Goal: Navigation & Orientation: Find specific page/section

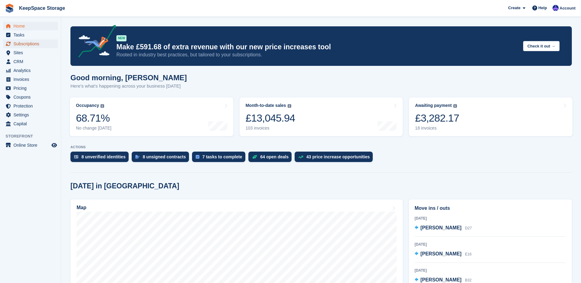
click at [33, 42] on span "Subscriptions" at bounding box center [31, 44] width 37 height 9
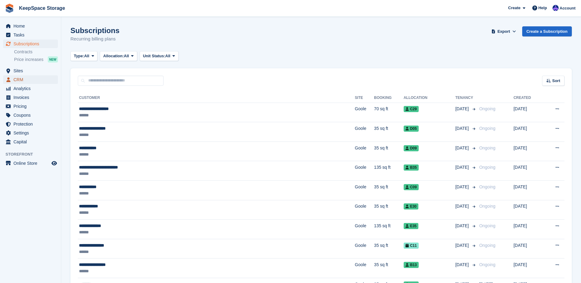
click at [28, 79] on span "CRM" at bounding box center [31, 79] width 37 height 9
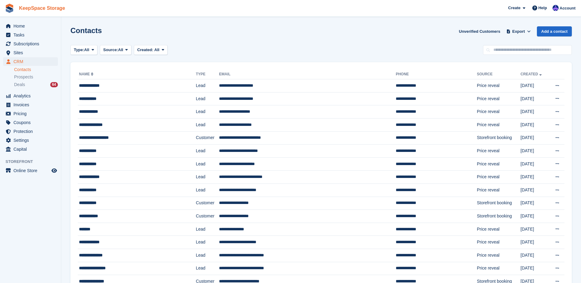
click at [61, 7] on link "KeepSpace Storage" at bounding box center [42, 8] width 51 height 10
